Goal: Register for event/course

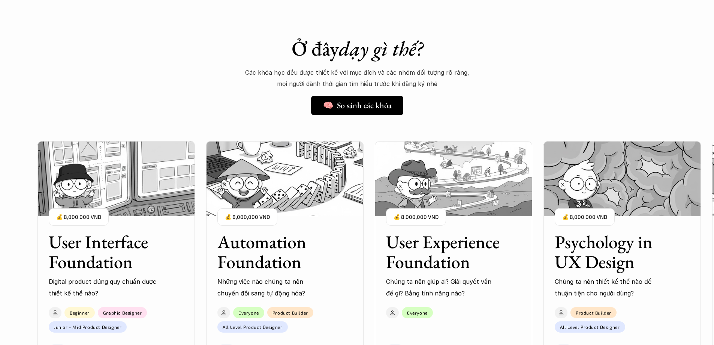
scroll to position [750, 0]
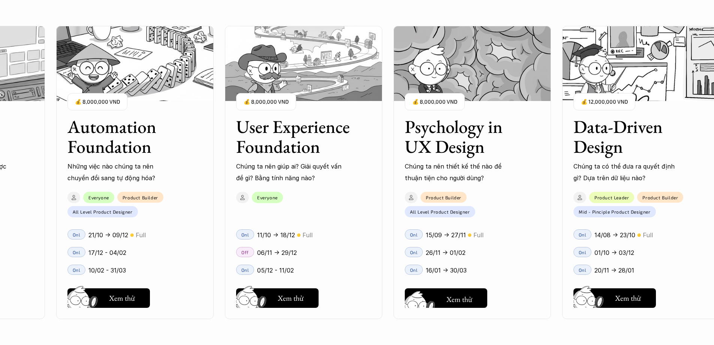
click at [462, 299] on h5 "Xem thử" at bounding box center [460, 299] width 26 height 10
click at [288, 301] on h5 "Xem thử" at bounding box center [291, 298] width 26 height 10
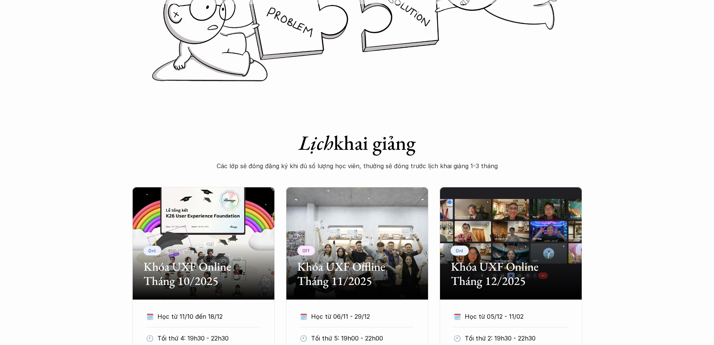
scroll to position [375, 0]
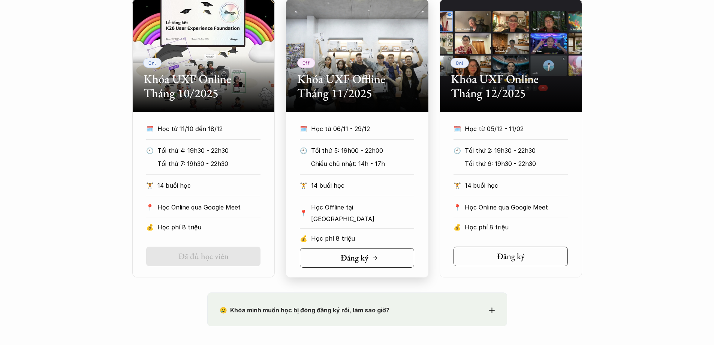
click at [364, 258] on h5 "Đăng ký" at bounding box center [355, 258] width 28 height 10
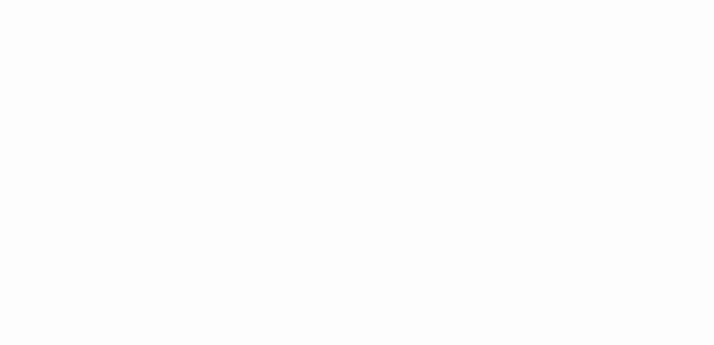
scroll to position [433, 0]
drag, startPoint x: 567, startPoint y: 115, endPoint x: 567, endPoint y: 111, distance: 4.5
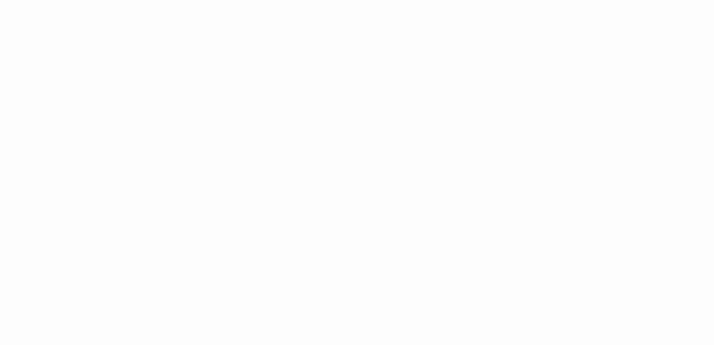
click at [567, 111] on div "Giới thiệu Các khóa học Case Study Truyện tranh Bài viết UX Map REPORT Lịch kha…" at bounding box center [357, 173] width 714 height 1588
click at [578, 184] on div "Giới thiệu Các khóa học Case Study Truyện tranh Bài viết UX Map REPORT Lịch kha…" at bounding box center [357, 173] width 714 height 1588
click at [598, 177] on div "Giới thiệu Các khóa học Case Study Truyện tranh Bài viết UX Map REPORT Lịch kha…" at bounding box center [357, 173] width 714 height 1588
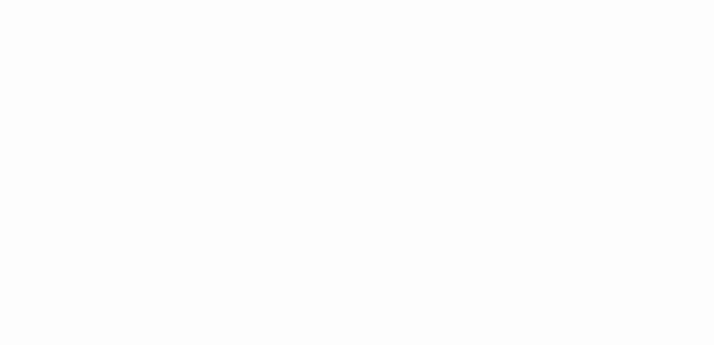
scroll to position [1033, 0]
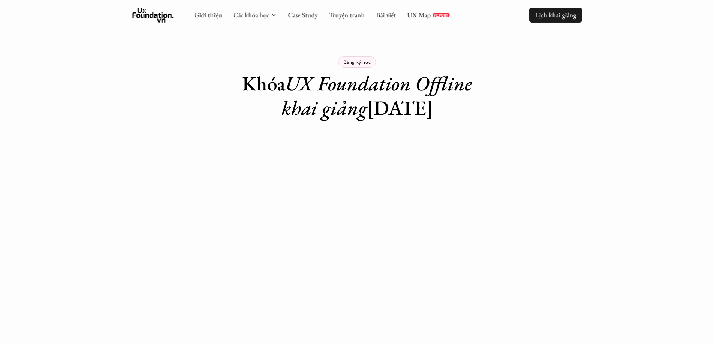
click at [573, 15] on p "Lịch khai giảng" at bounding box center [555, 14] width 41 height 9
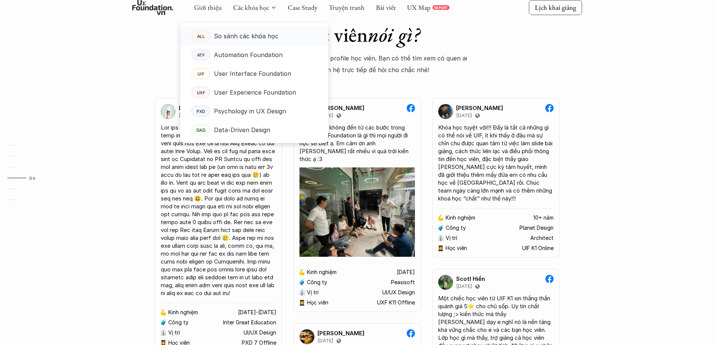
scroll to position [1311, 0]
